Goal: Find specific page/section: Find specific page/section

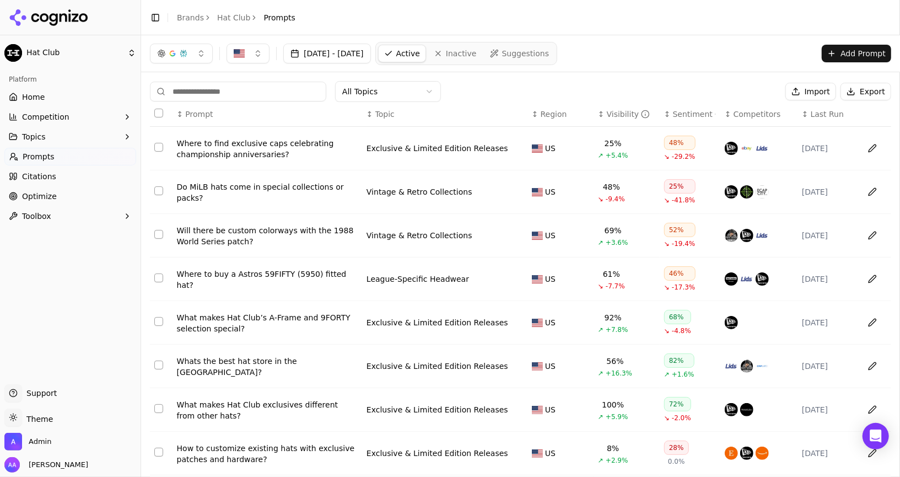
click at [549, 53] on span "Suggestions" at bounding box center [525, 53] width 47 height 11
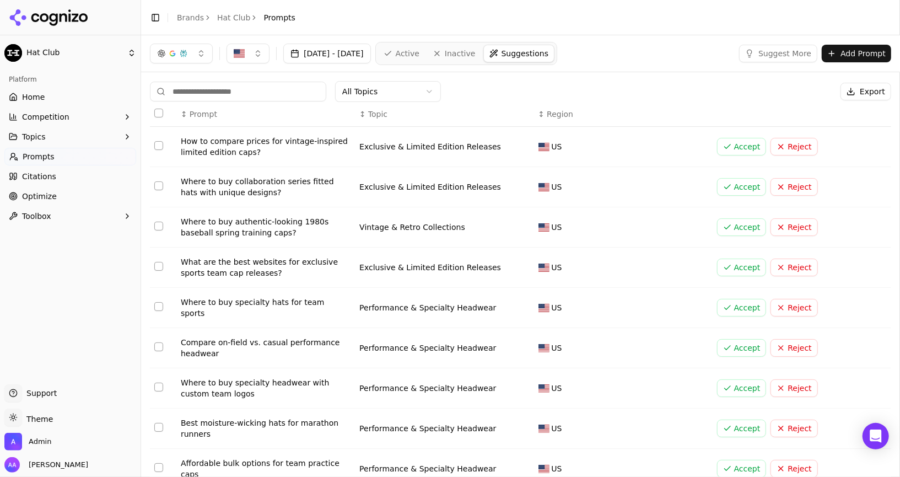
click at [419, 57] on span "Active" at bounding box center [408, 53] width 24 height 11
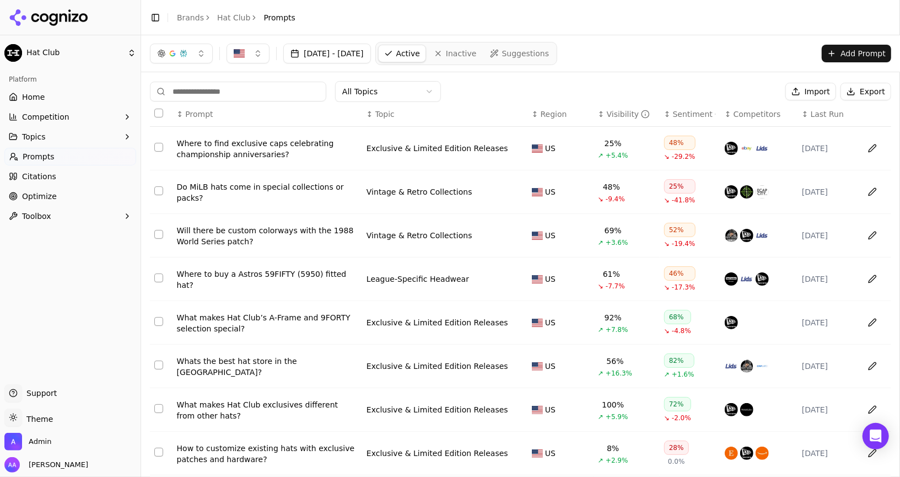
click at [818, 117] on span "Last Run" at bounding box center [827, 114] width 33 height 11
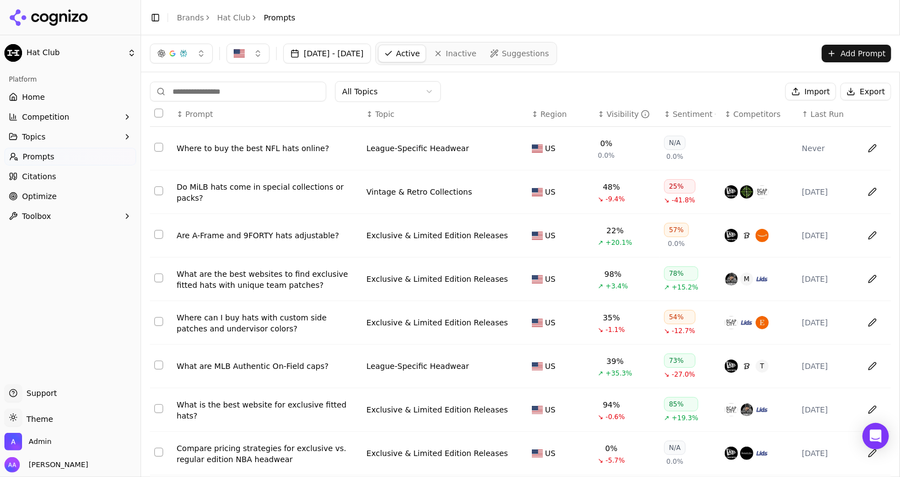
click at [818, 117] on span "Last Run" at bounding box center [827, 114] width 33 height 11
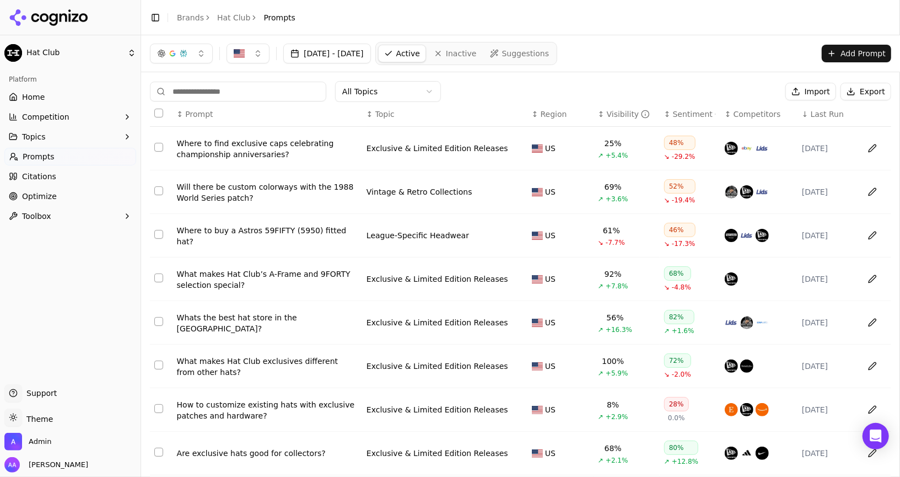
click at [818, 117] on span "Last Run" at bounding box center [827, 114] width 33 height 11
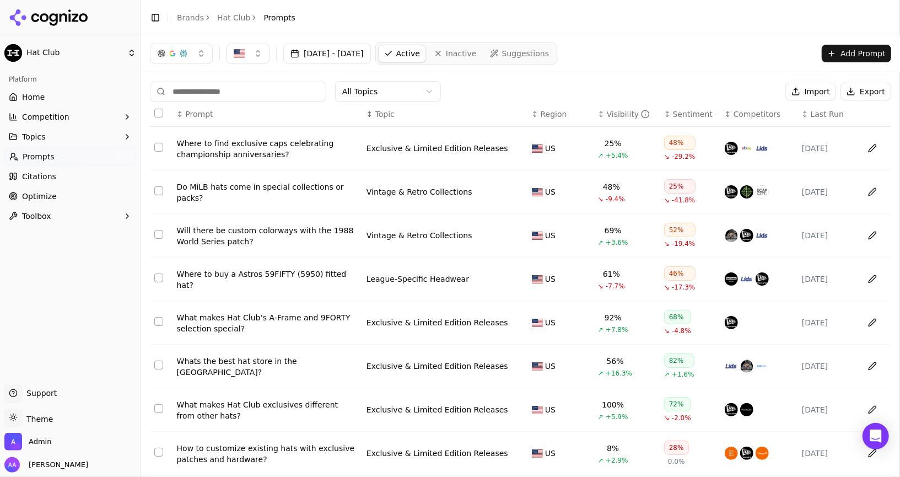
click at [818, 117] on span "Last Run" at bounding box center [827, 114] width 33 height 11
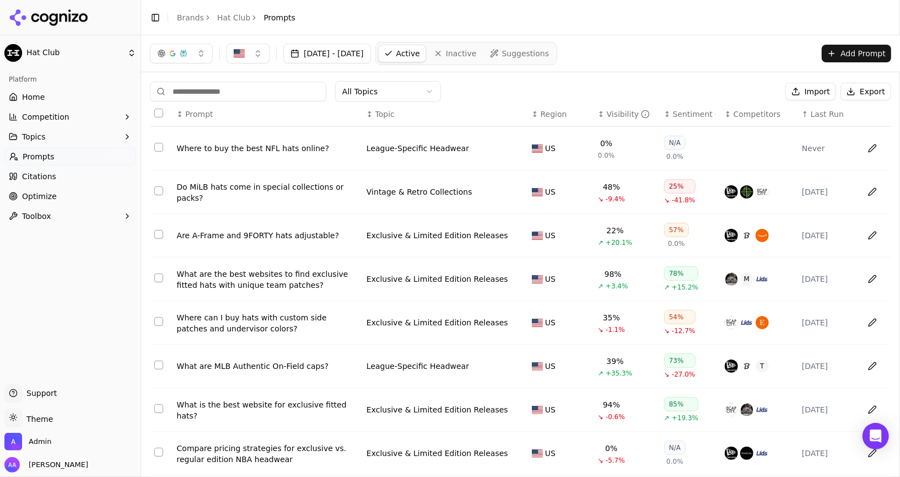
click at [259, 149] on div "Where to buy the best NFL hats online?" at bounding box center [267, 148] width 181 height 11
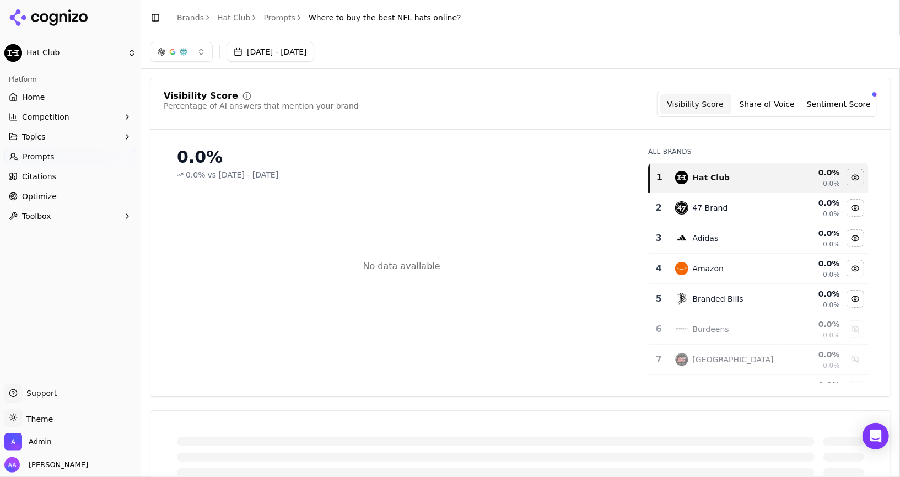
click at [301, 55] on button "[DATE] - [DATE]" at bounding box center [271, 52] width 88 height 20
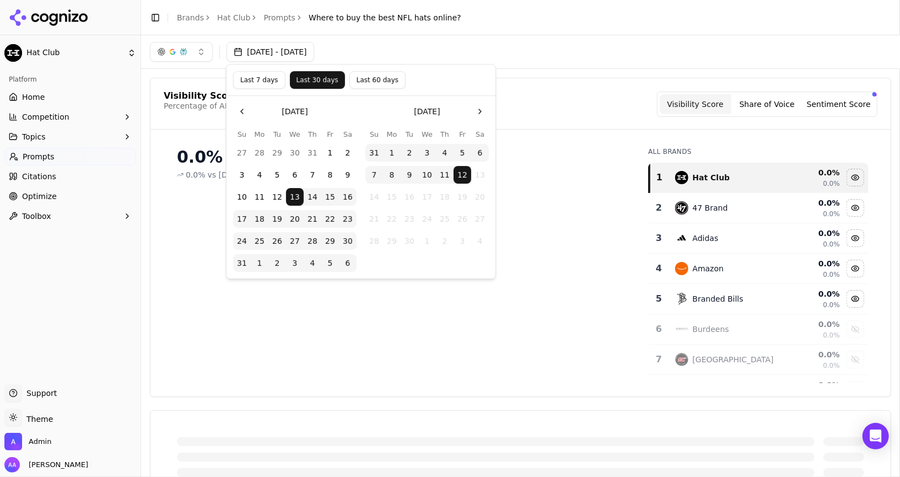
click at [605, 83] on div "Visibility Score Percentage of AI answers that mention your brand Visibility Sc…" at bounding box center [520, 237] width 741 height 319
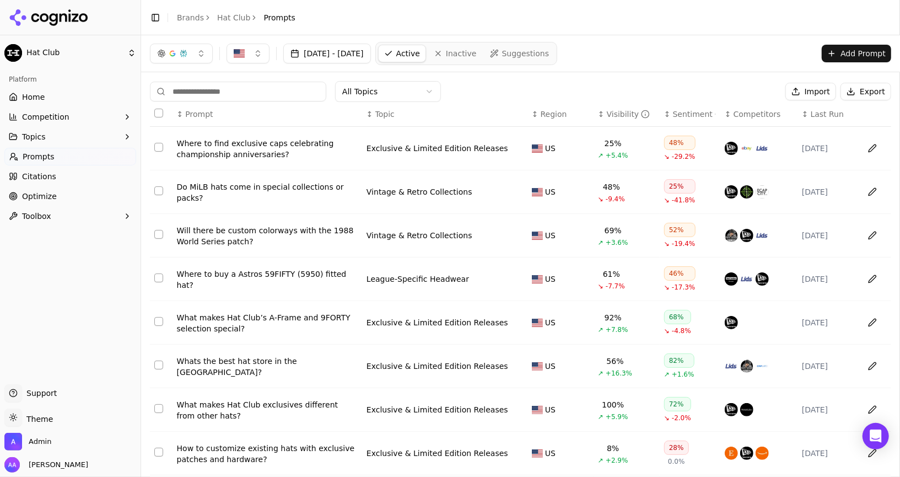
click at [826, 117] on span "Last Run" at bounding box center [827, 114] width 33 height 11
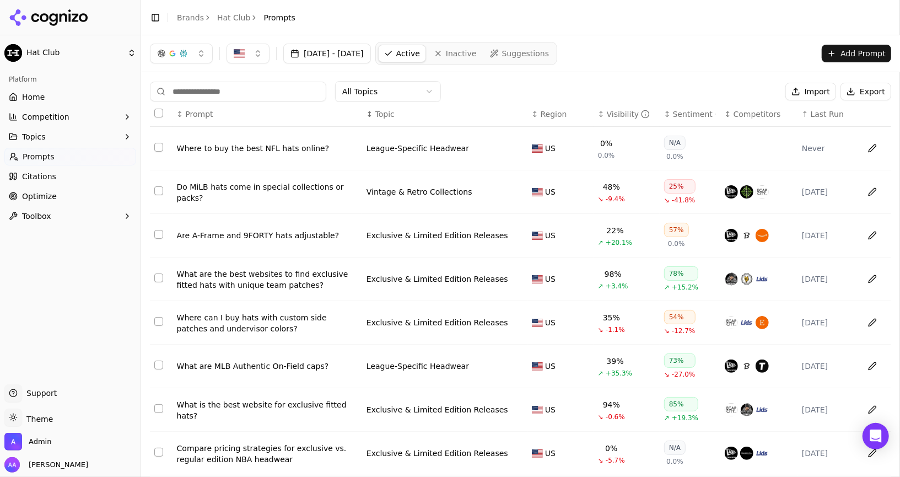
click at [826, 117] on span "Last Run" at bounding box center [827, 114] width 33 height 11
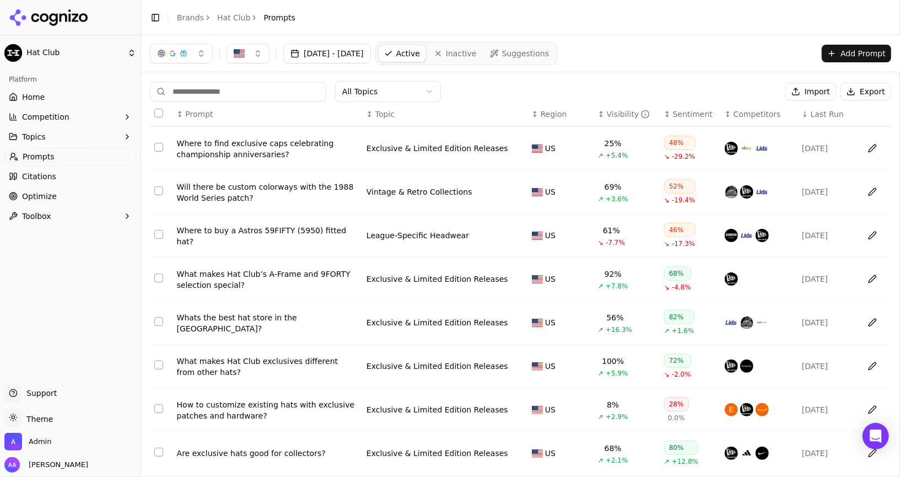
click at [826, 117] on span "Last Run" at bounding box center [827, 114] width 33 height 11
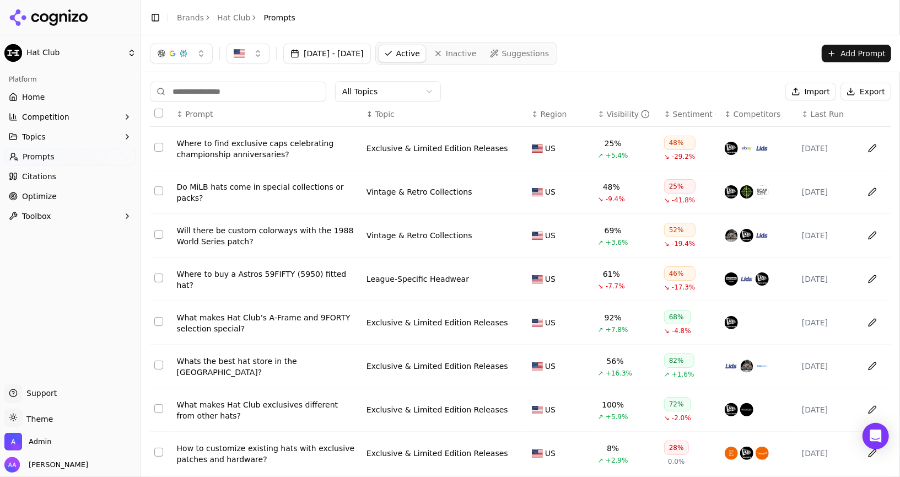
click at [826, 117] on span "Last Run" at bounding box center [827, 114] width 33 height 11
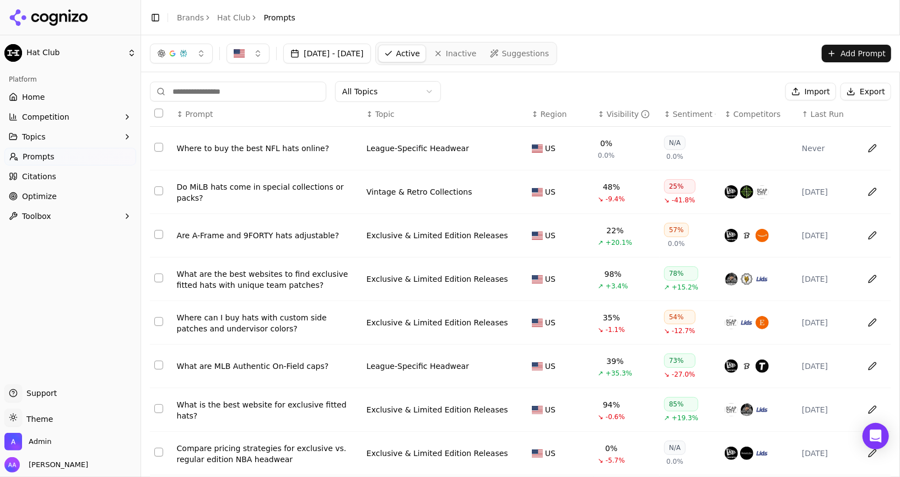
scroll to position [117, 0]
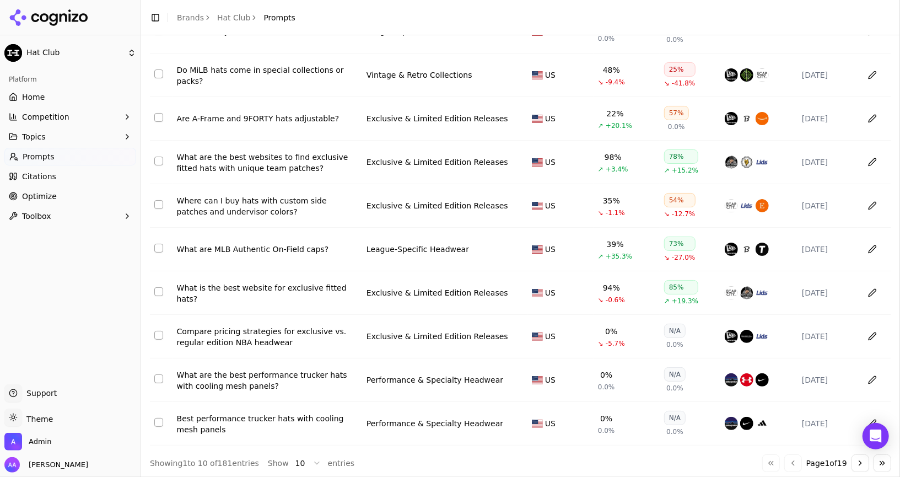
click at [857, 455] on button "Go to next page" at bounding box center [860, 463] width 18 height 18
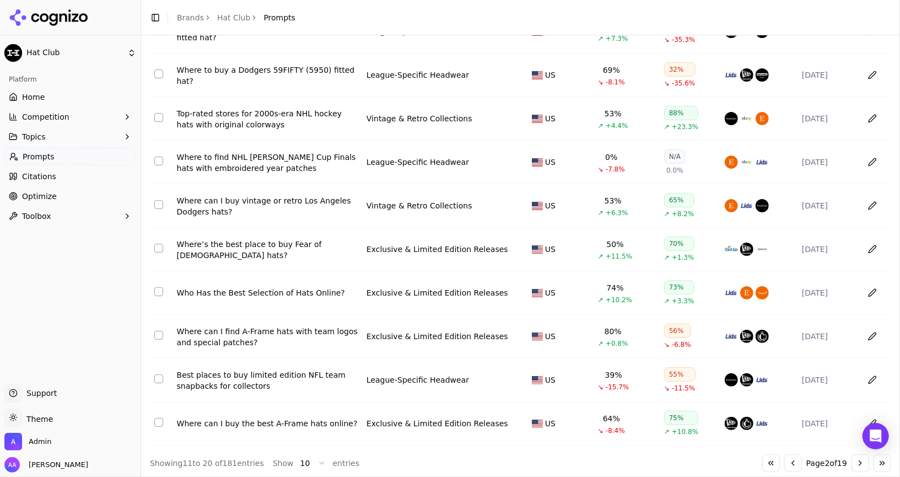
click at [857, 455] on button "Go to next page" at bounding box center [860, 463] width 18 height 18
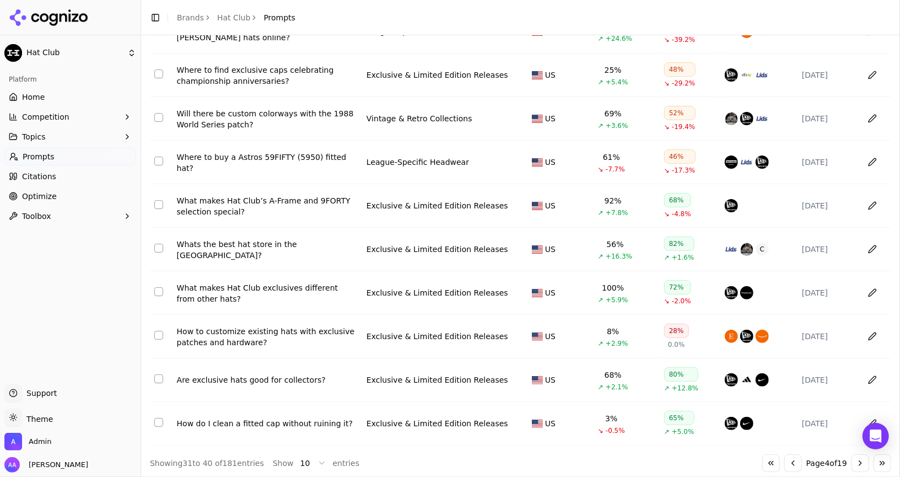
click at [857, 455] on button "Go to next page" at bounding box center [860, 463] width 18 height 18
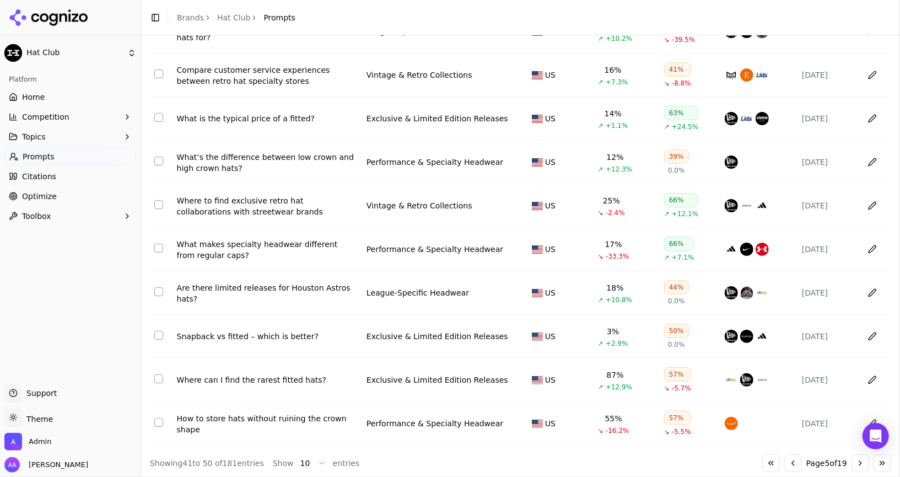
click at [857, 455] on button "Go to next page" at bounding box center [860, 463] width 18 height 18
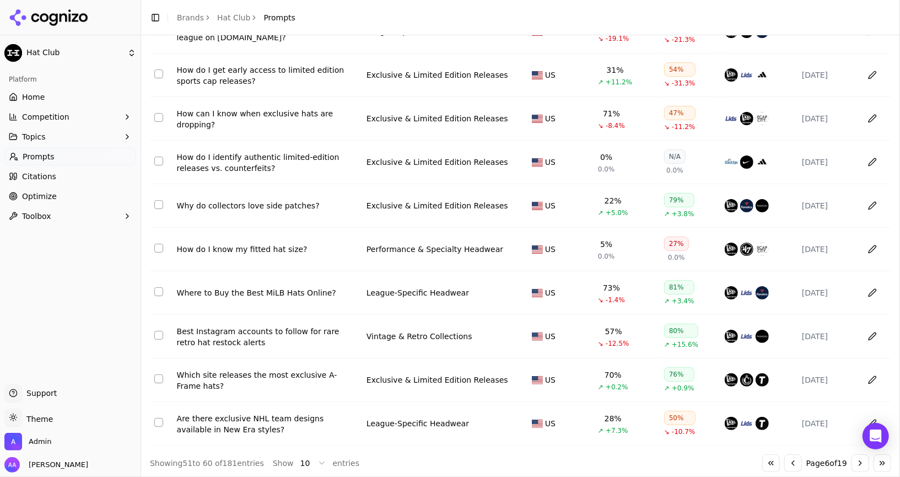
click at [762, 462] on button "Go to first page" at bounding box center [771, 463] width 18 height 18
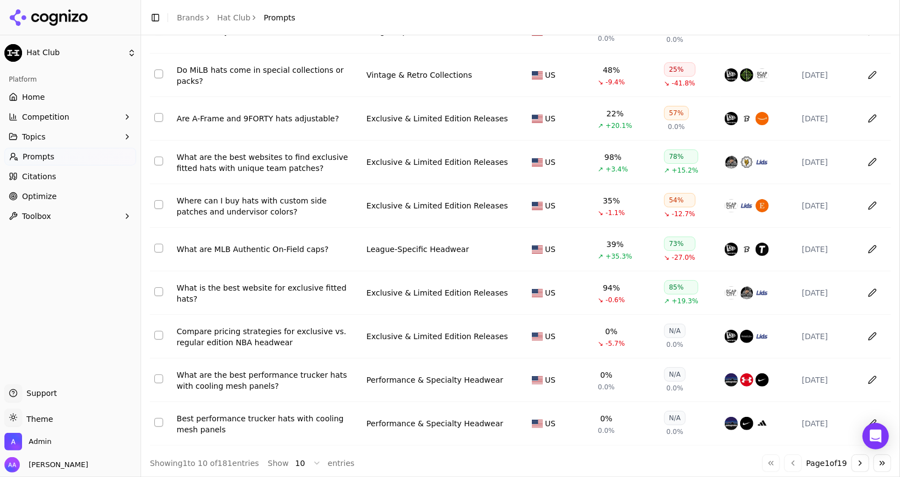
click at [461, 30] on header "Toggle Sidebar Brands Hat Club Prompts" at bounding box center [520, 17] width 759 height 35
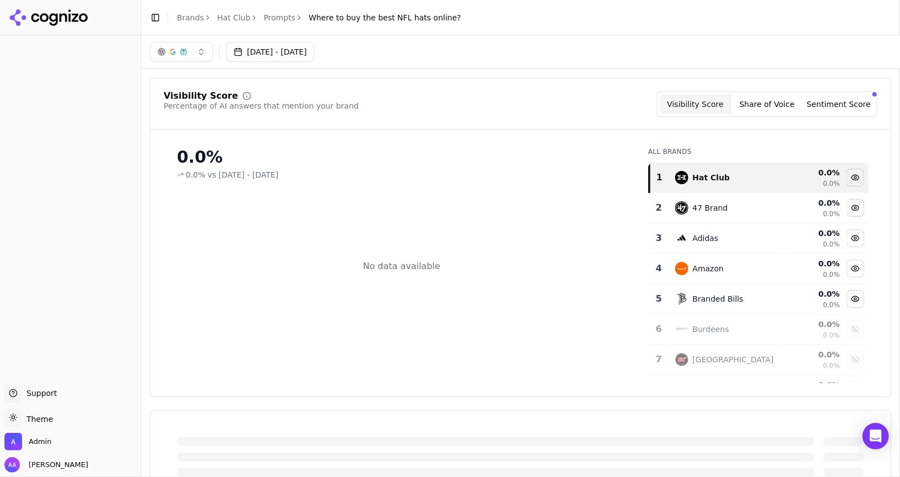
click at [277, 18] on link "Prompts" at bounding box center [279, 17] width 32 height 11
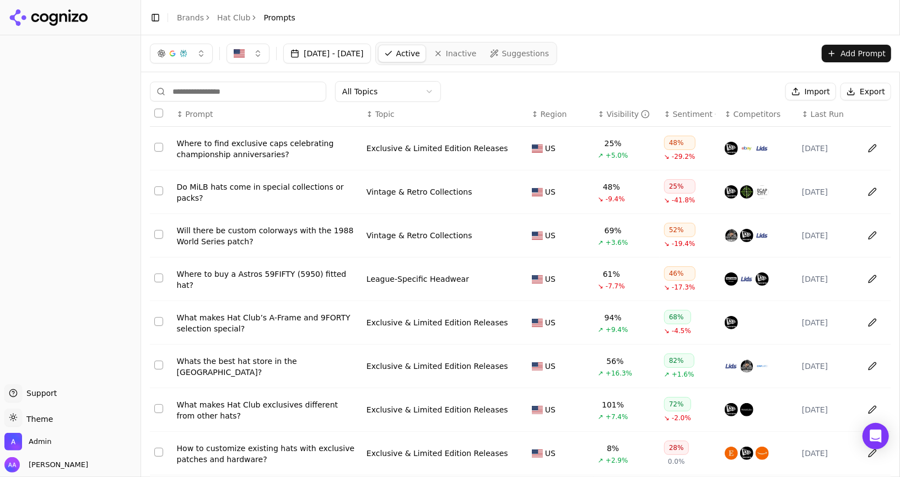
click at [812, 116] on span "Last Run" at bounding box center [827, 114] width 33 height 11
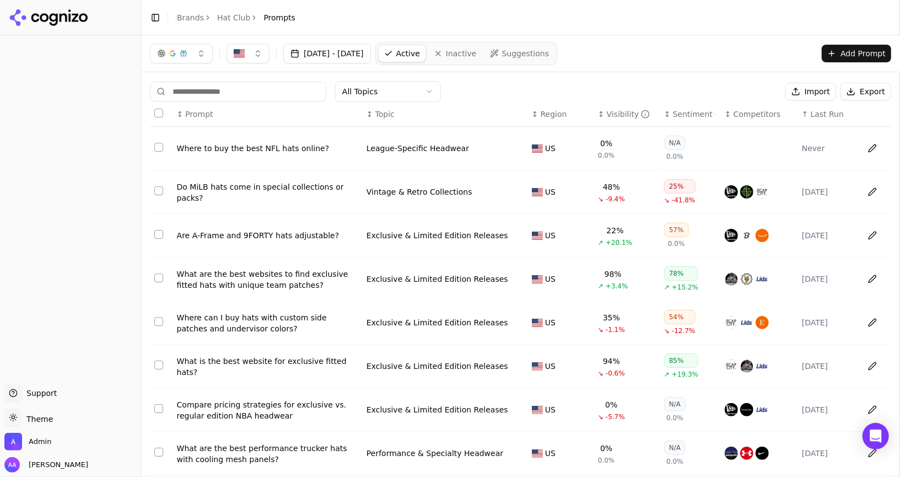
click at [812, 116] on span "Last Run" at bounding box center [827, 114] width 33 height 11
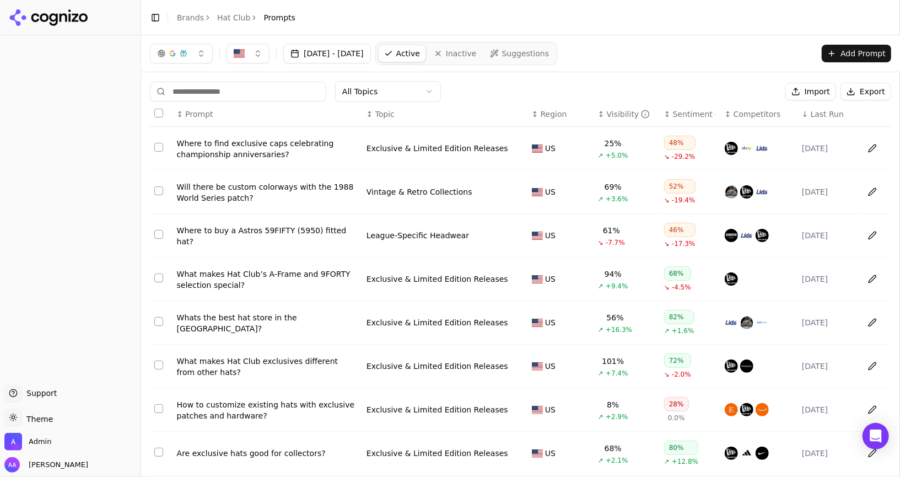
click at [812, 116] on span "Last Run" at bounding box center [827, 114] width 33 height 11
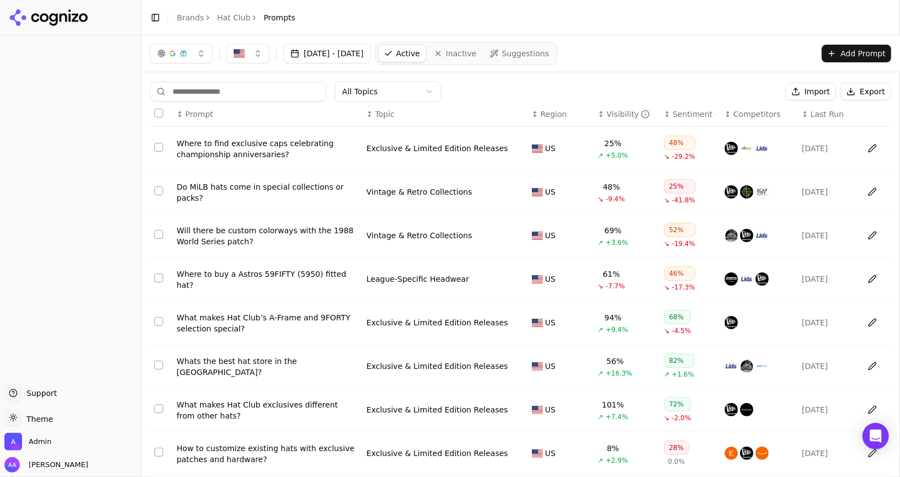
click at [812, 116] on span "Last Run" at bounding box center [827, 114] width 33 height 11
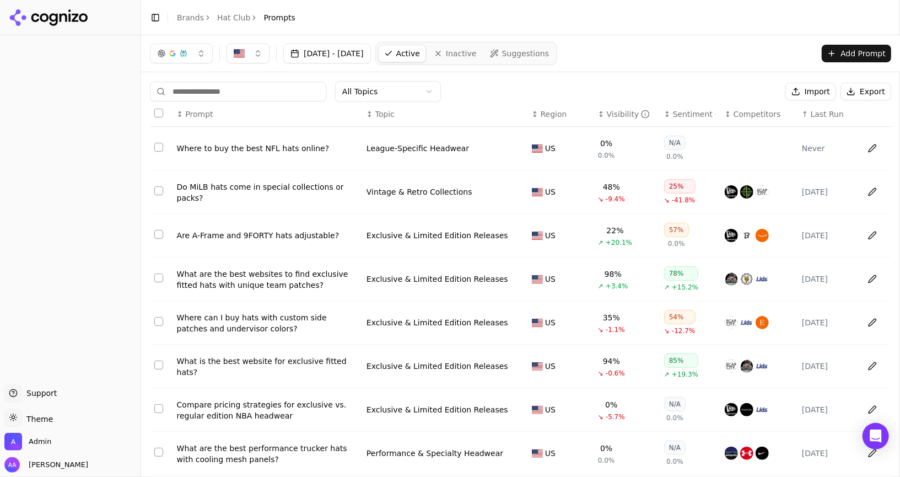
click at [260, 153] on div "Where to buy the best NFL hats online?" at bounding box center [267, 148] width 181 height 11
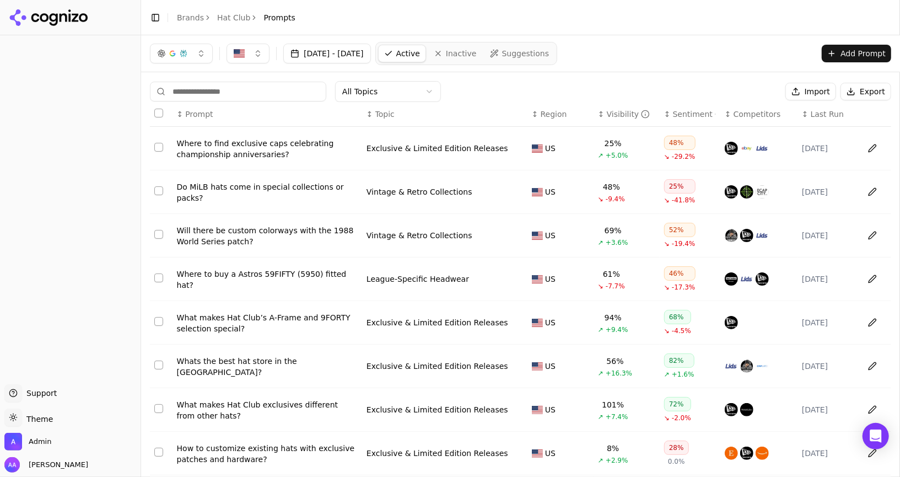
click at [832, 111] on span "Last Run" at bounding box center [827, 114] width 33 height 11
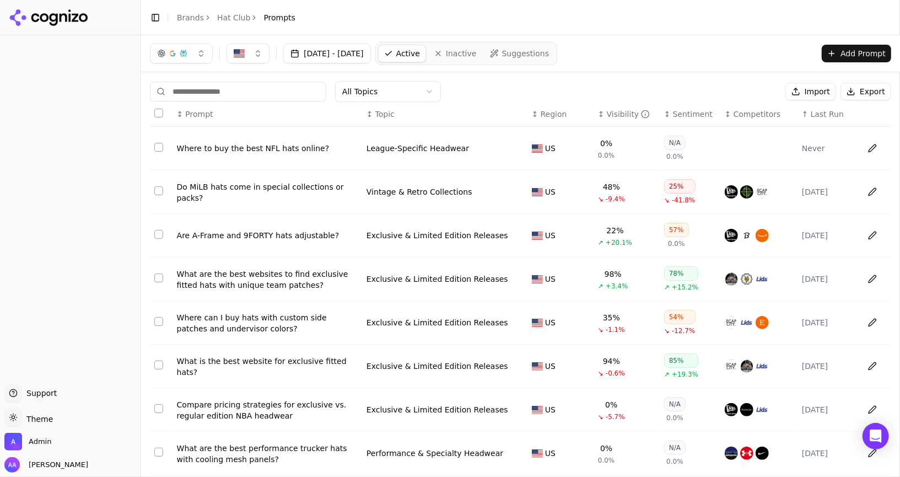
click at [832, 111] on span "Last Run" at bounding box center [827, 114] width 33 height 11
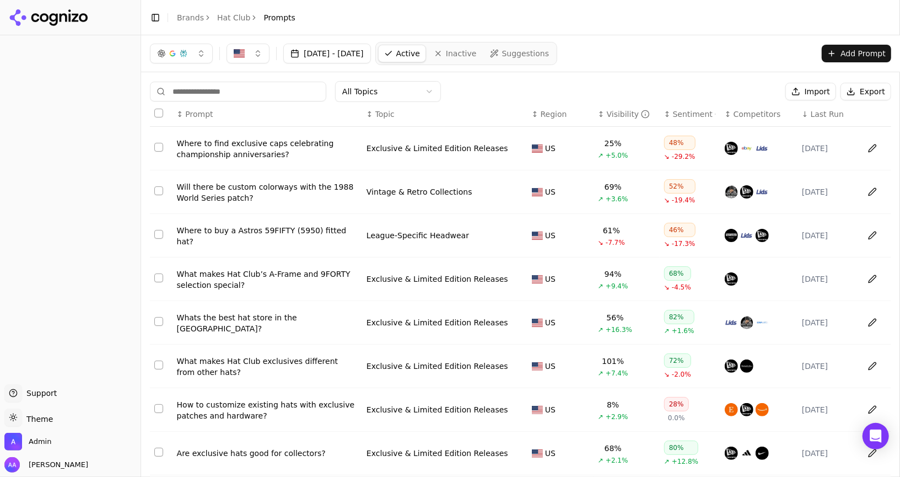
click at [832, 111] on span "Last Run" at bounding box center [827, 114] width 33 height 11
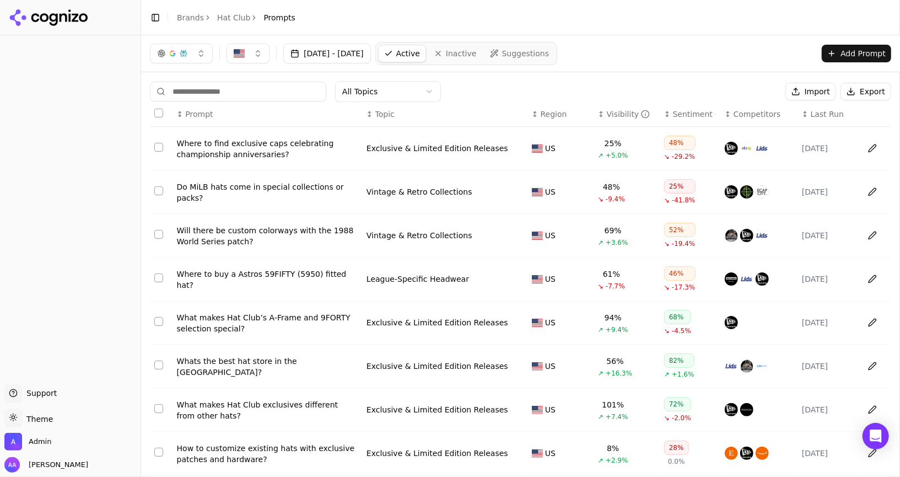
click at [832, 111] on span "Last Run" at bounding box center [827, 114] width 33 height 11
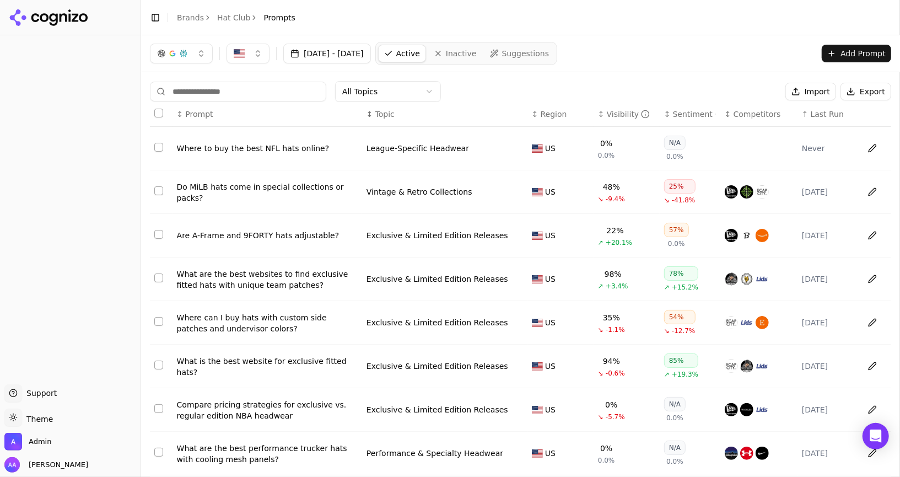
click at [255, 147] on div "Where to buy the best NFL hats online?" at bounding box center [267, 148] width 181 height 11
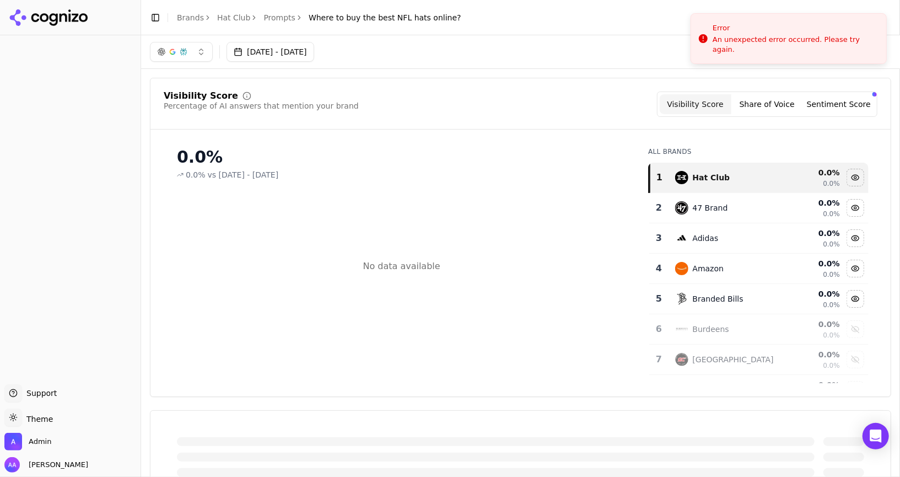
click at [235, 19] on link "Hat Club" at bounding box center [233, 17] width 33 height 11
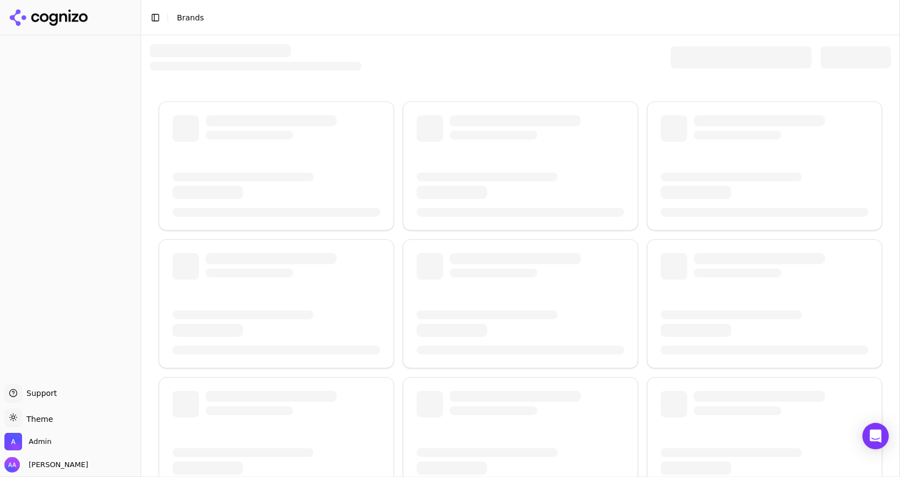
click at [480, 57] on div at bounding box center [520, 57] width 741 height 26
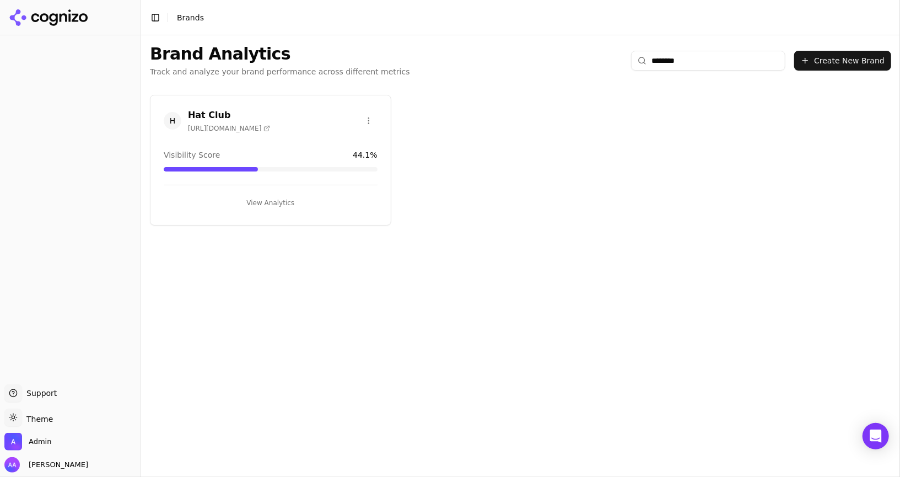
type input "********"
click at [175, 114] on span "H" at bounding box center [173, 121] width 18 height 18
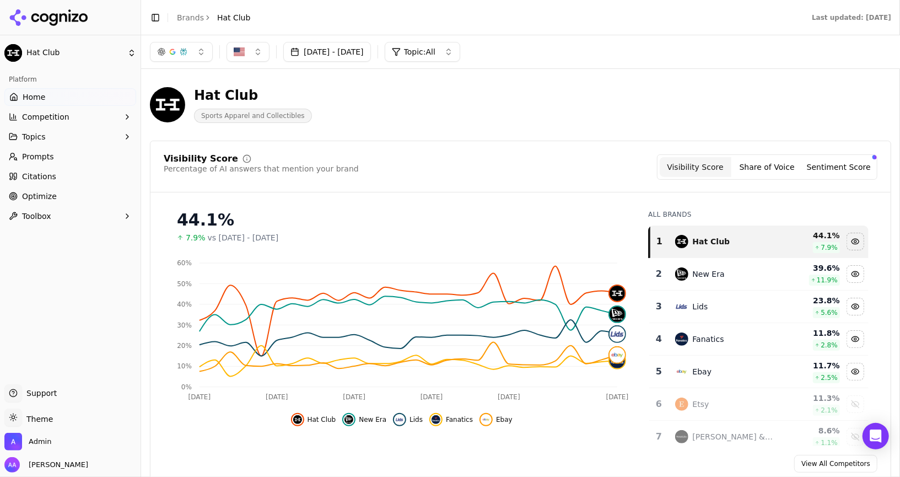
click at [79, 156] on link "Prompts" at bounding box center [70, 157] width 132 height 18
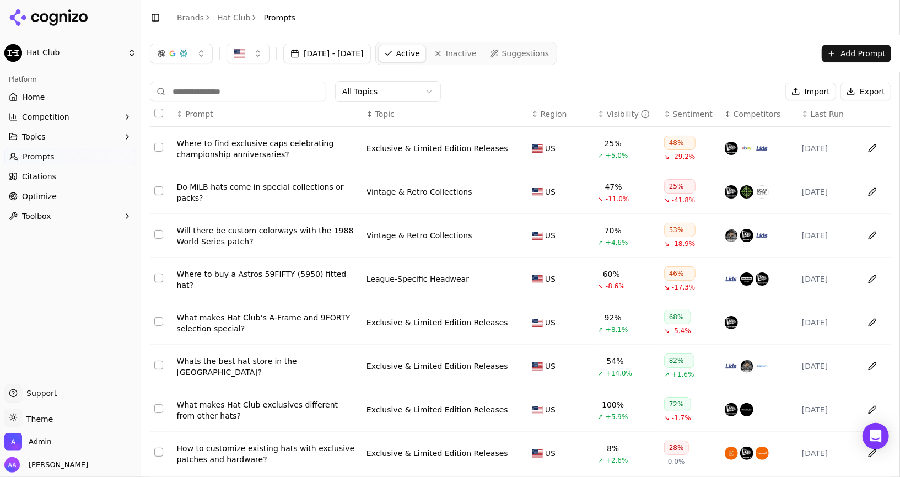
click at [811, 109] on span "Last Run" at bounding box center [827, 114] width 33 height 11
click at [808, 109] on div "↑ Last Run" at bounding box center [828, 114] width 52 height 11
click at [808, 109] on div "↓ Last Run" at bounding box center [828, 114] width 52 height 11
click at [811, 109] on span "Last Run" at bounding box center [827, 114] width 33 height 11
click at [252, 90] on input at bounding box center [238, 92] width 176 height 20
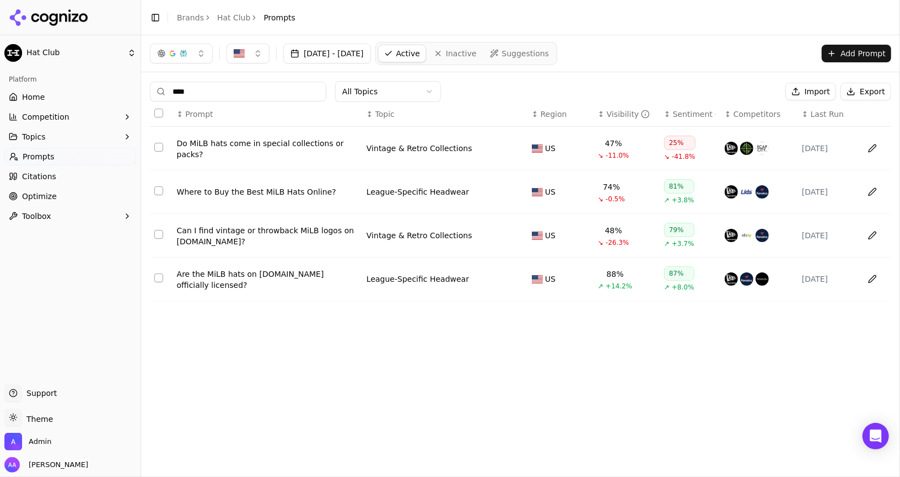
type input "****"
click at [274, 187] on div "Where to Buy the Best MiLB Hats Online?" at bounding box center [267, 191] width 181 height 11
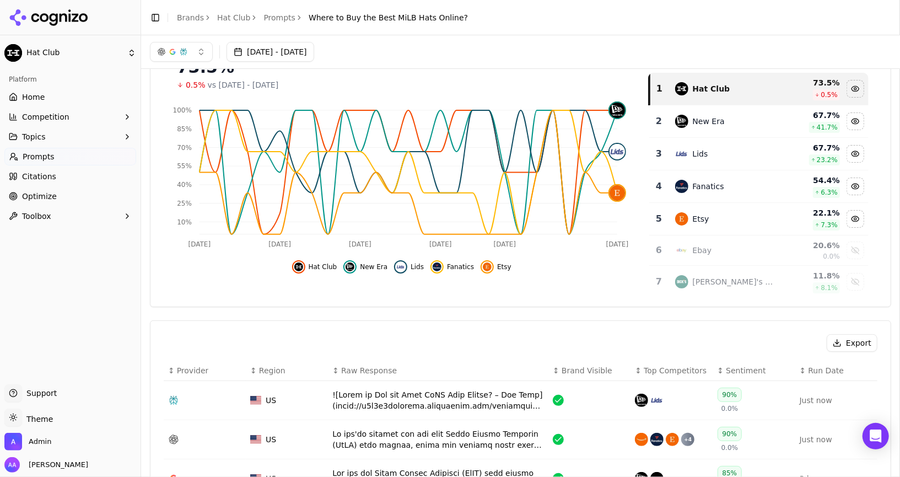
scroll to position [46, 0]
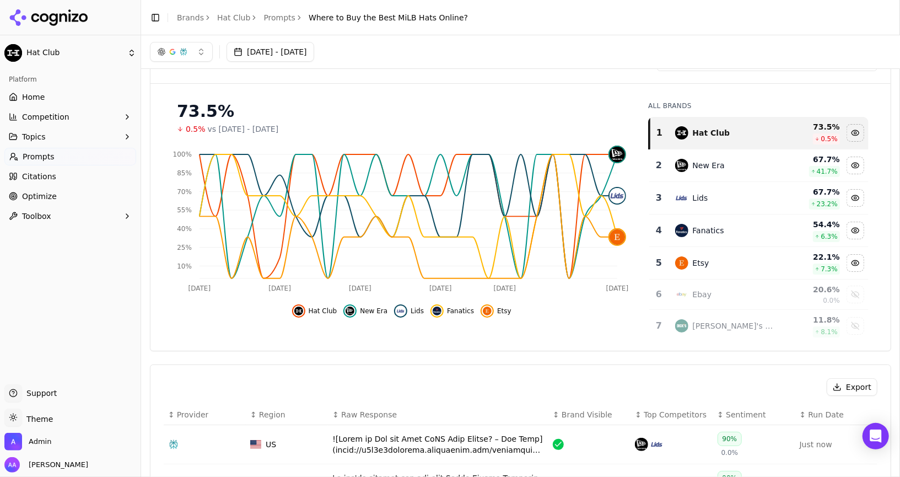
click at [277, 14] on link "Prompts" at bounding box center [279, 17] width 32 height 11
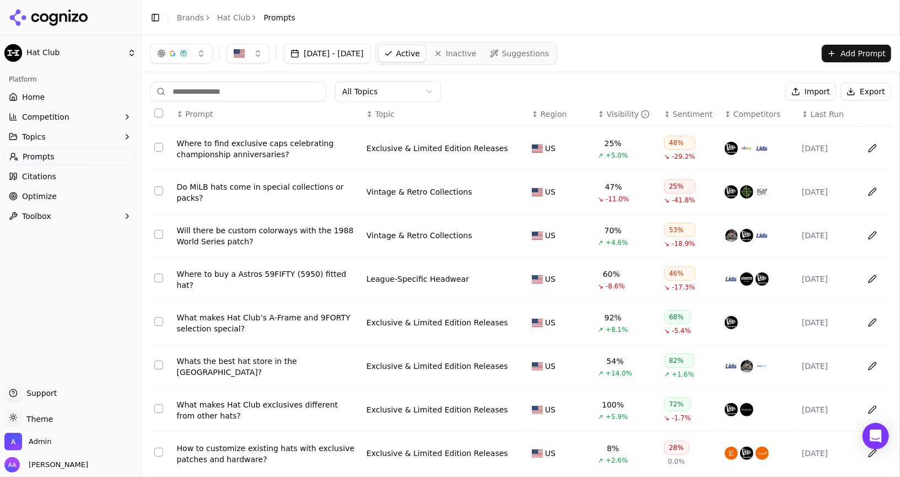
click at [257, 94] on input at bounding box center [238, 92] width 176 height 20
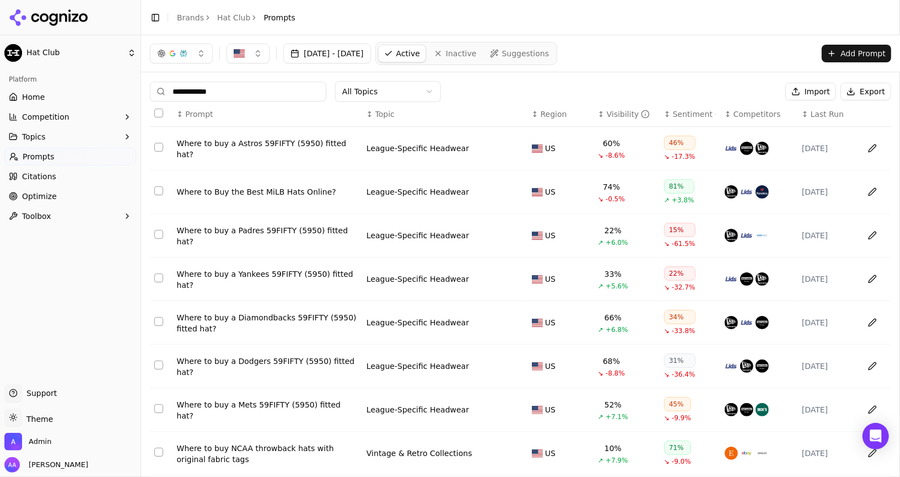
scroll to position [117, 0]
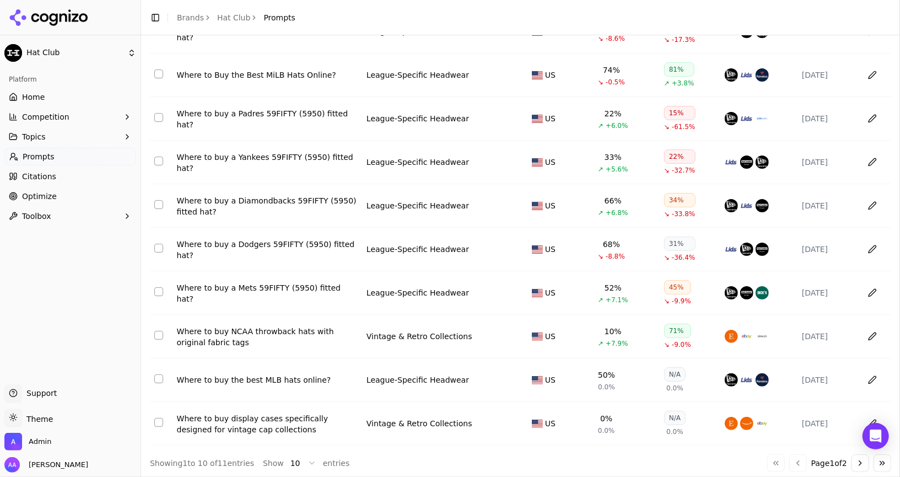
type input "**********"
click at [268, 378] on div "Where to buy the best MLB hats online?" at bounding box center [267, 379] width 181 height 11
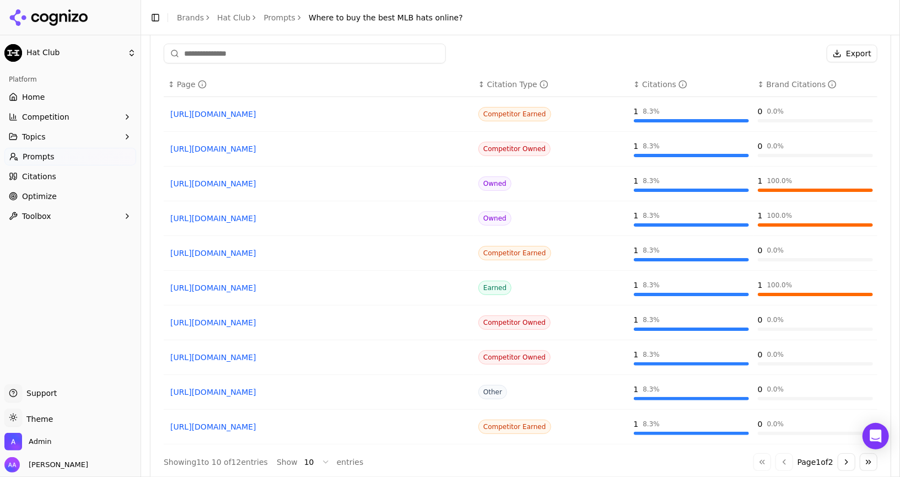
scroll to position [629, 0]
